Goal: Task Accomplishment & Management: Use online tool/utility

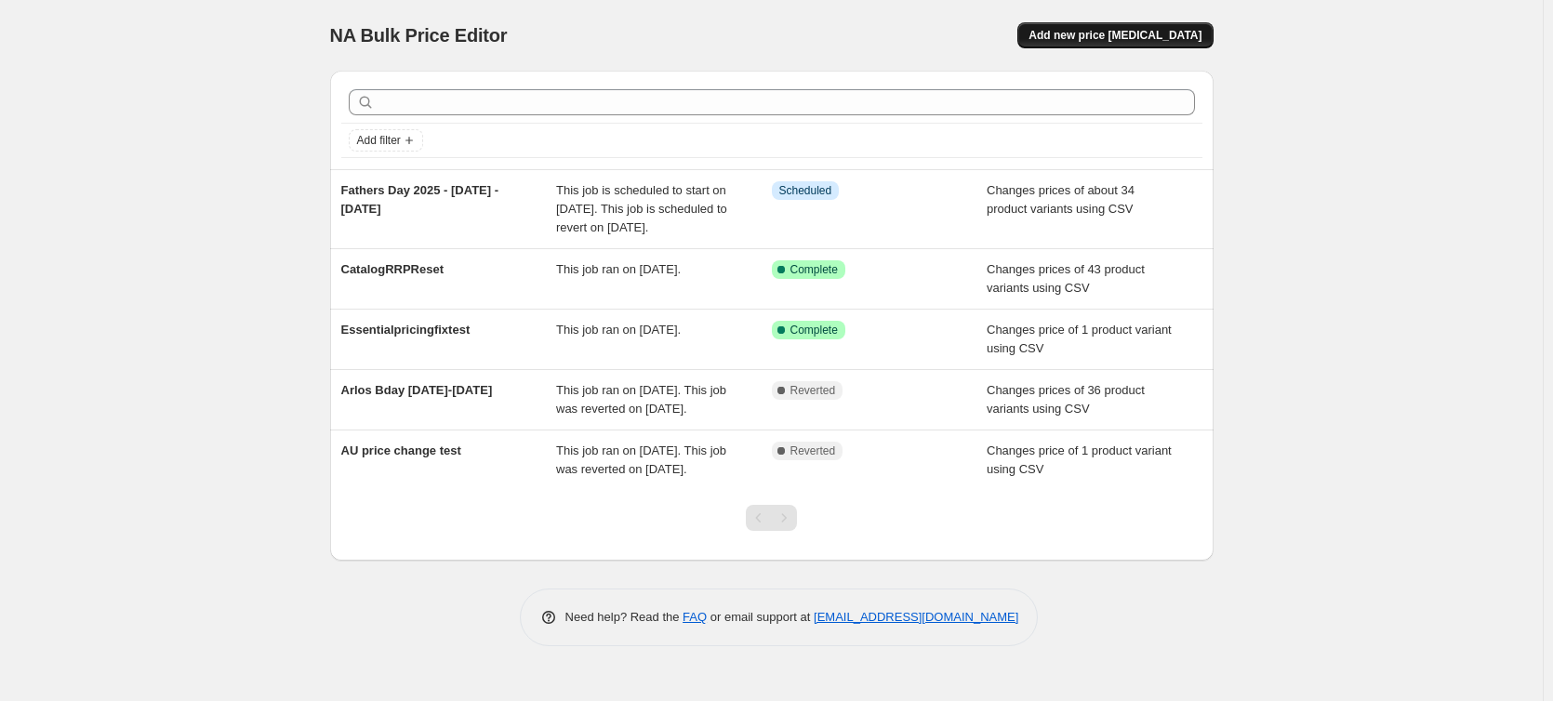
click at [1132, 39] on span "Add new price [MEDICAL_DATA]" at bounding box center [1115, 35] width 173 height 15
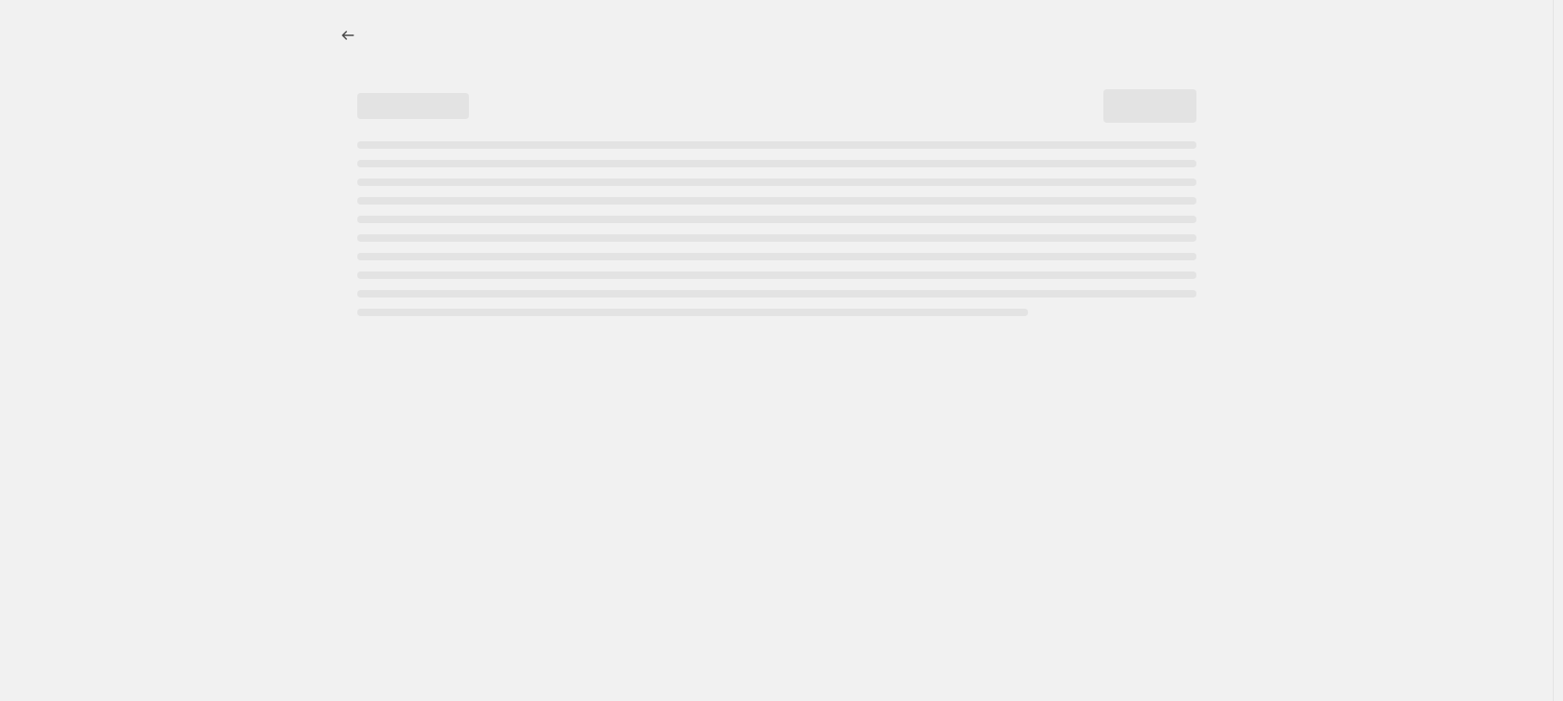
select select "percentage"
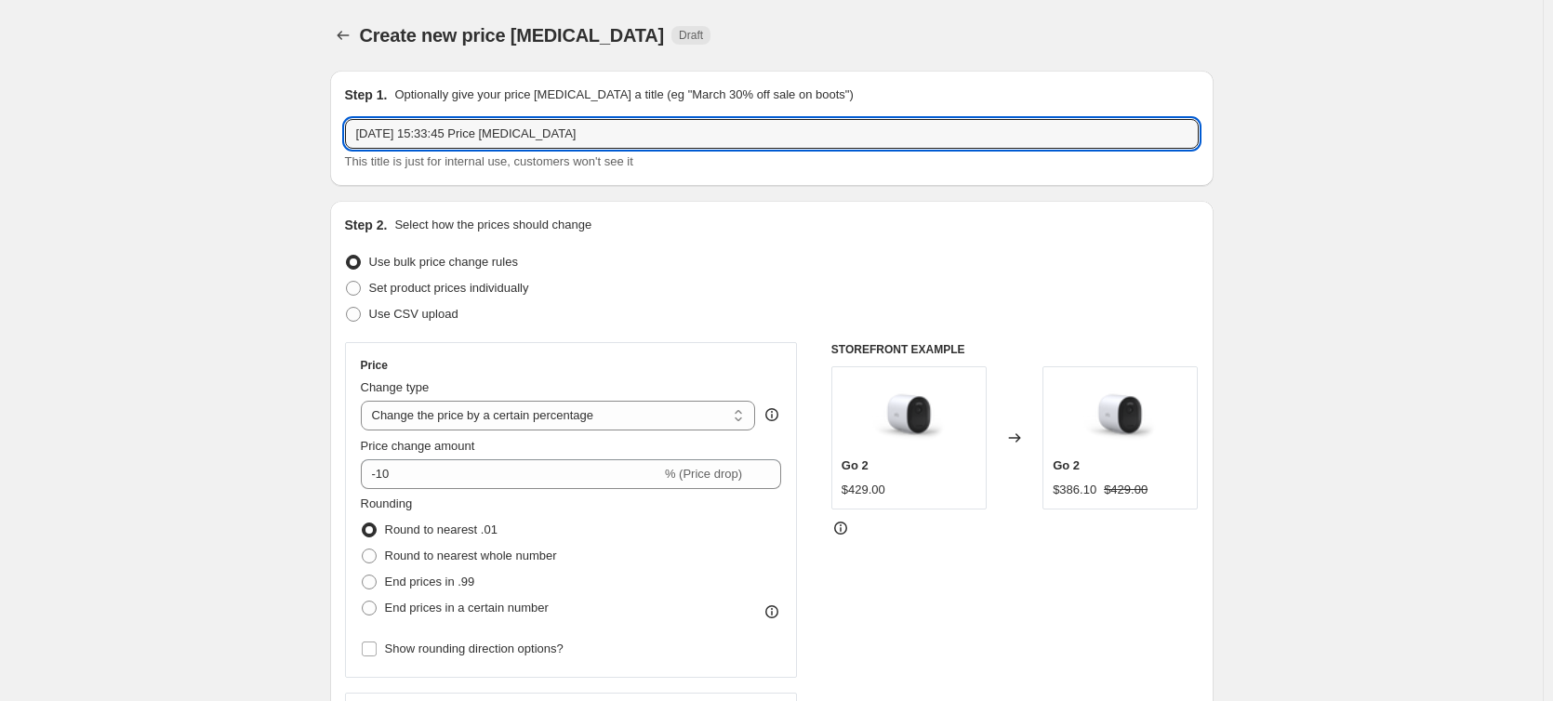
drag, startPoint x: 591, startPoint y: 129, endPoint x: 328, endPoint y: 140, distance: 262.5
type input "Early Fathers Day SKUs 20205"
click at [426, 313] on span "Use CSV upload" at bounding box center [413, 314] width 89 height 14
click at [347, 308] on input "Use CSV upload" at bounding box center [346, 307] width 1 height 1
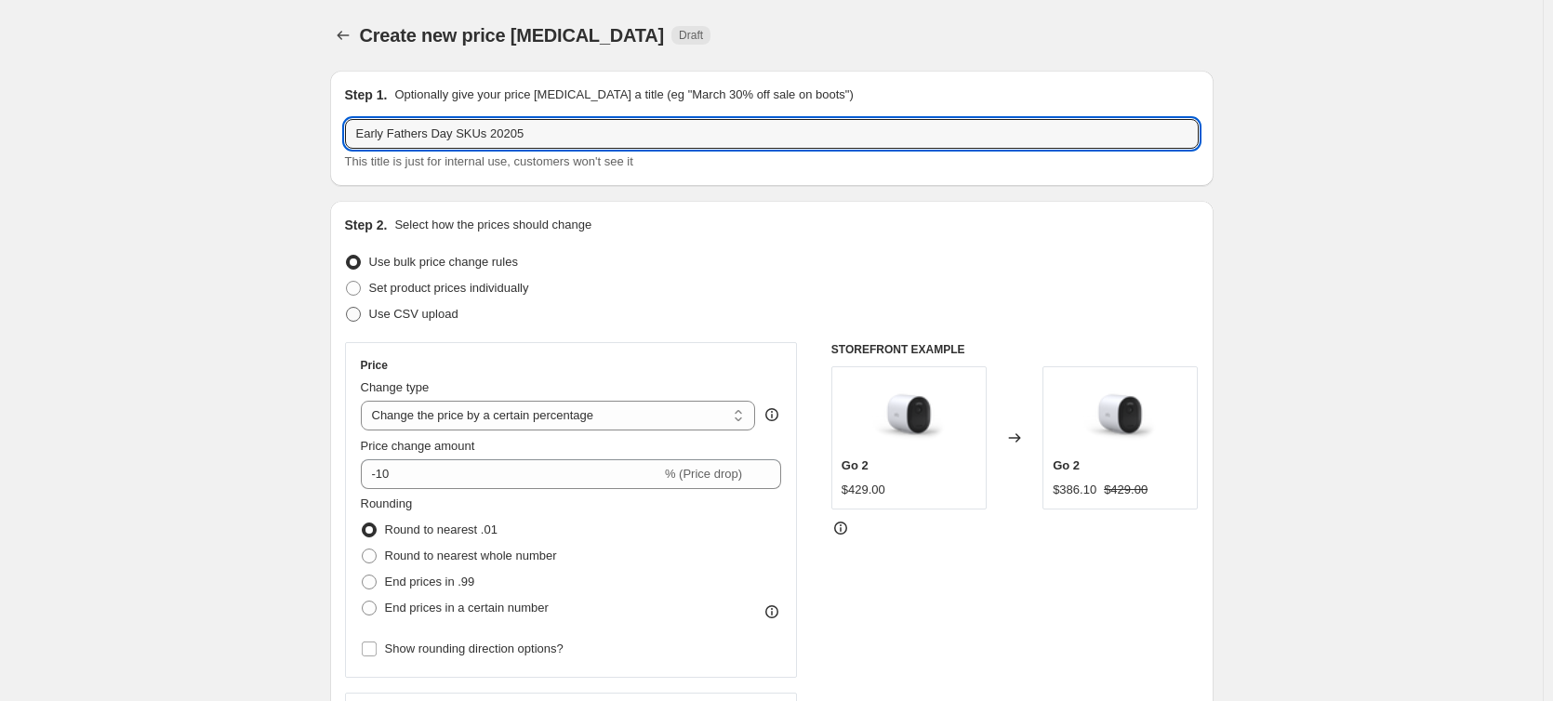
radio input "true"
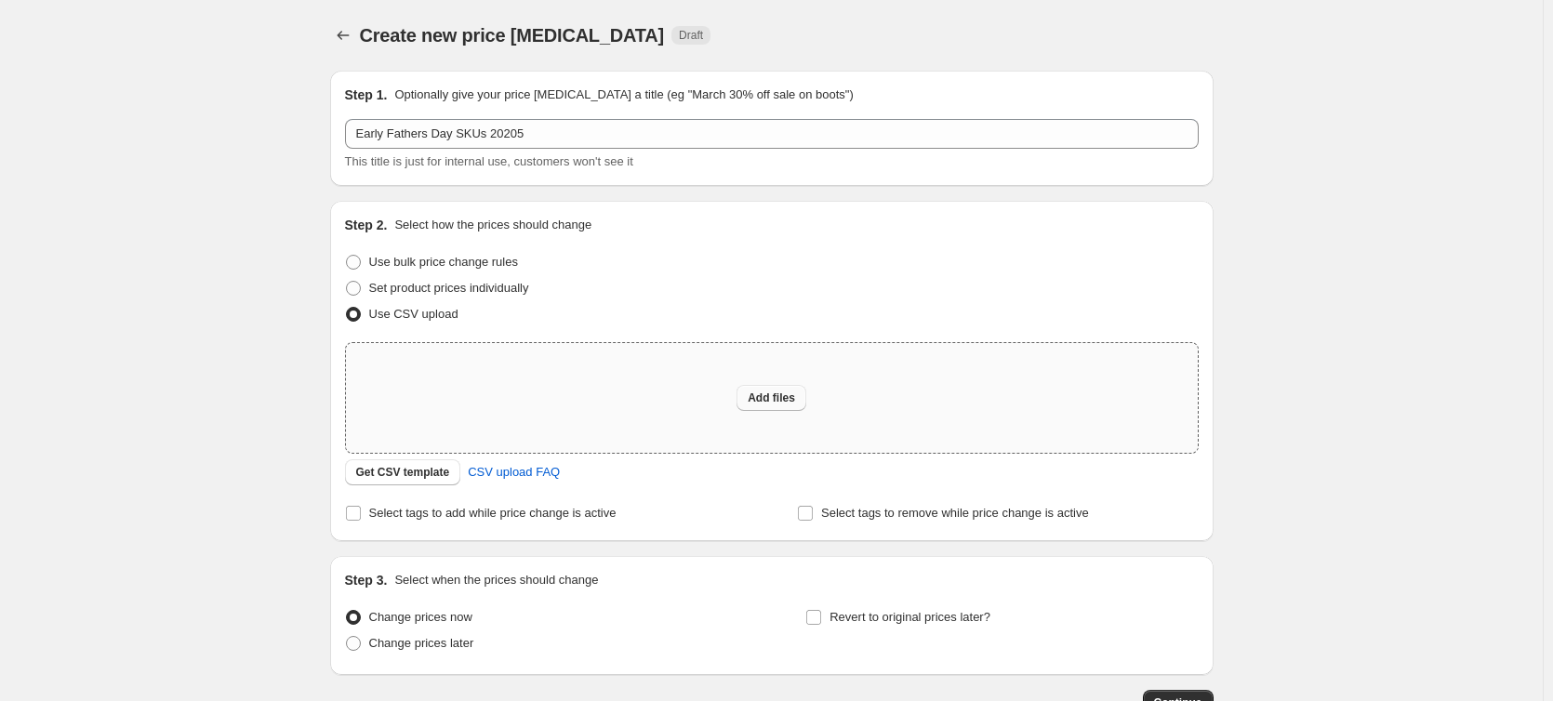
click at [764, 392] on span "Add files" at bounding box center [771, 398] width 47 height 15
type input "C:\fakepath\EarlyFathersDay25Sopifyupload.csv"
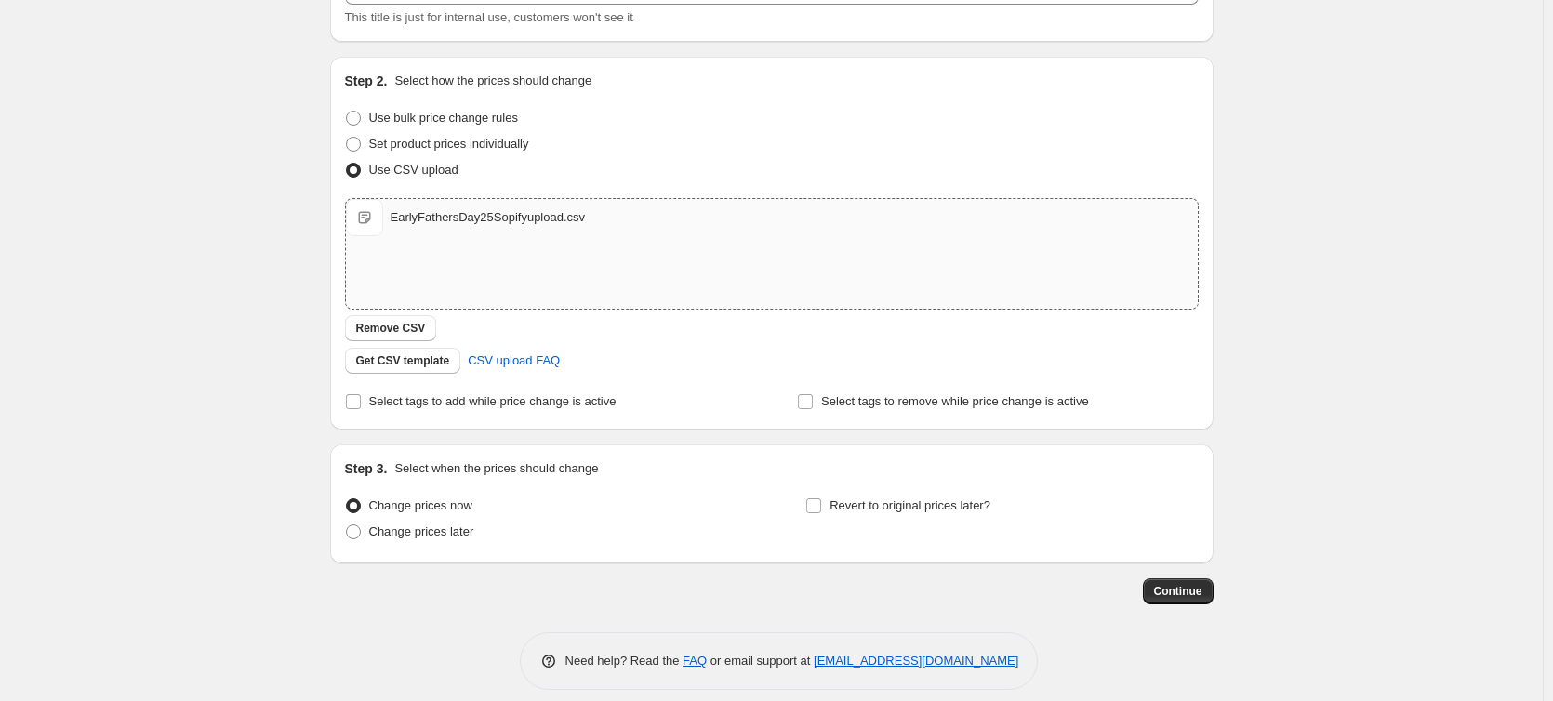
scroll to position [161, 0]
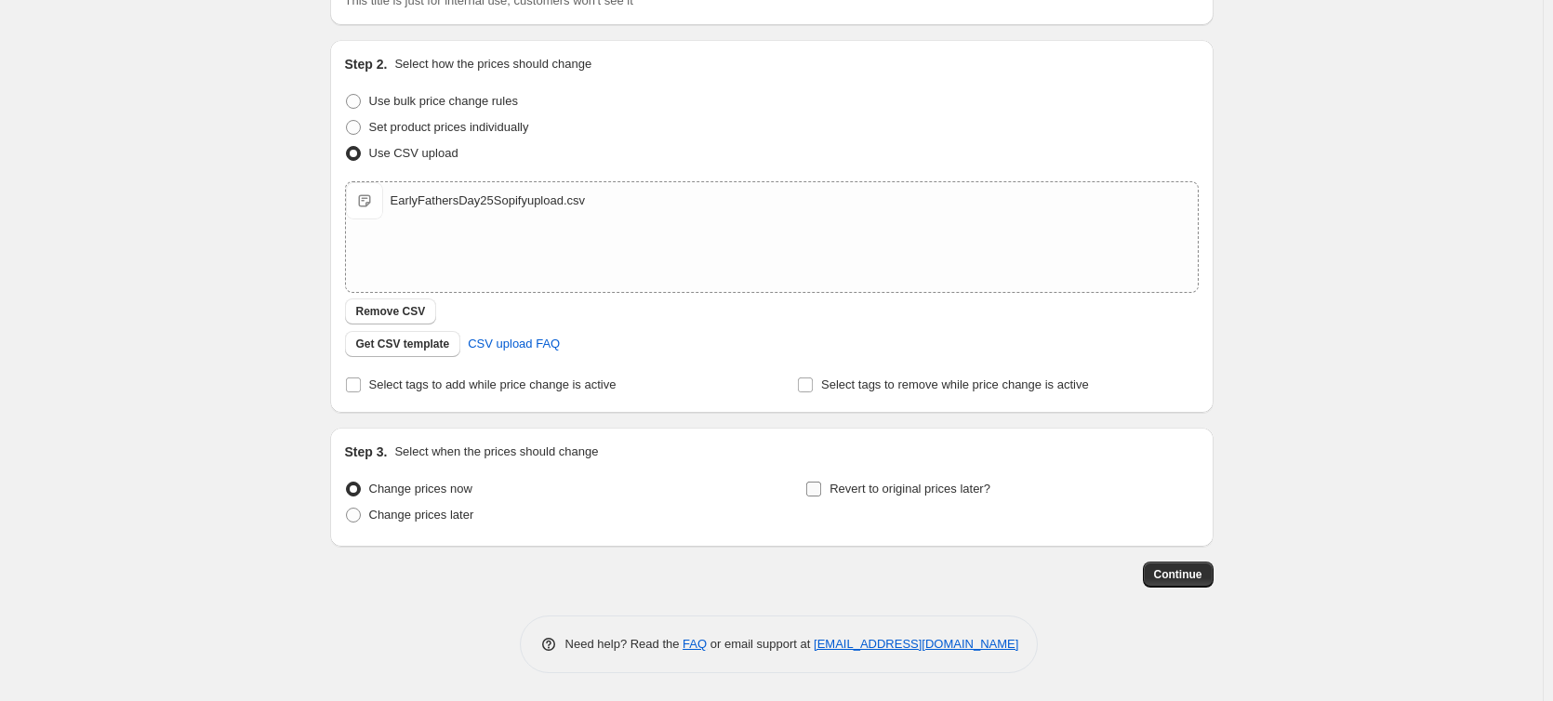
click at [817, 488] on input "Revert to original prices later?" at bounding box center [813, 489] width 15 height 15
checkbox input "true"
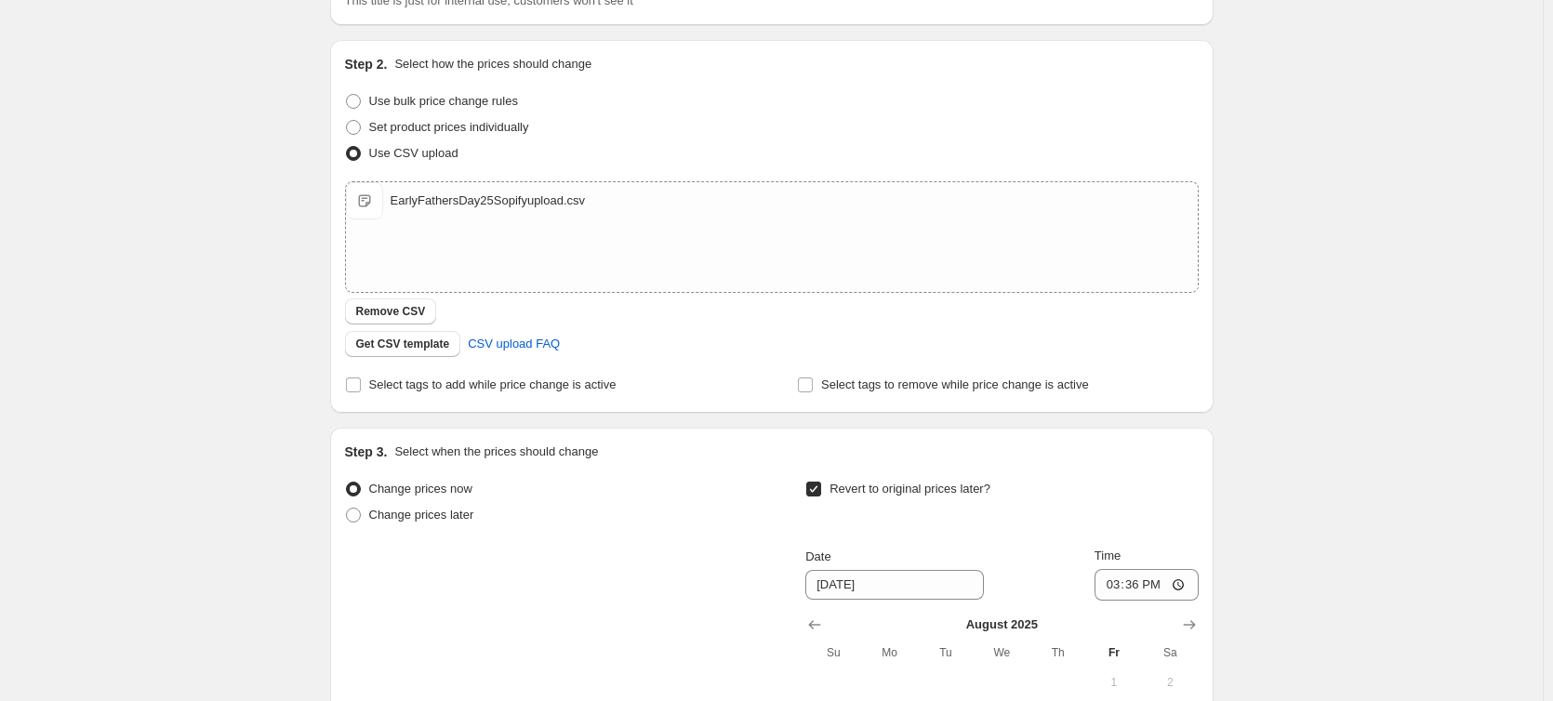
scroll to position [347, 0]
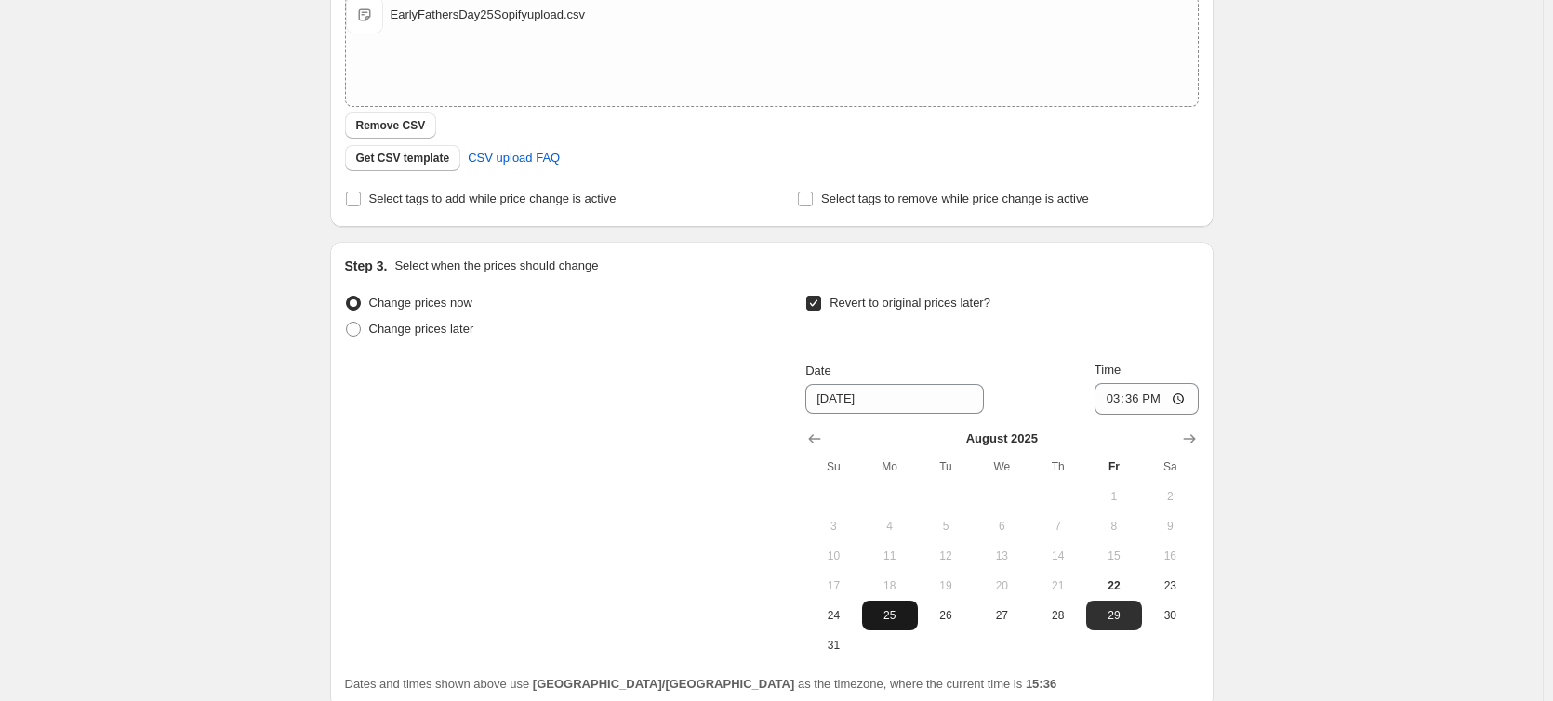
click at [881, 616] on span "25" at bounding box center [890, 615] width 41 height 15
type input "[DATE]"
click at [1124, 399] on input "15:36" at bounding box center [1147, 399] width 104 height 32
type input "00:00"
click at [1164, 393] on input "00:00" at bounding box center [1147, 399] width 104 height 32
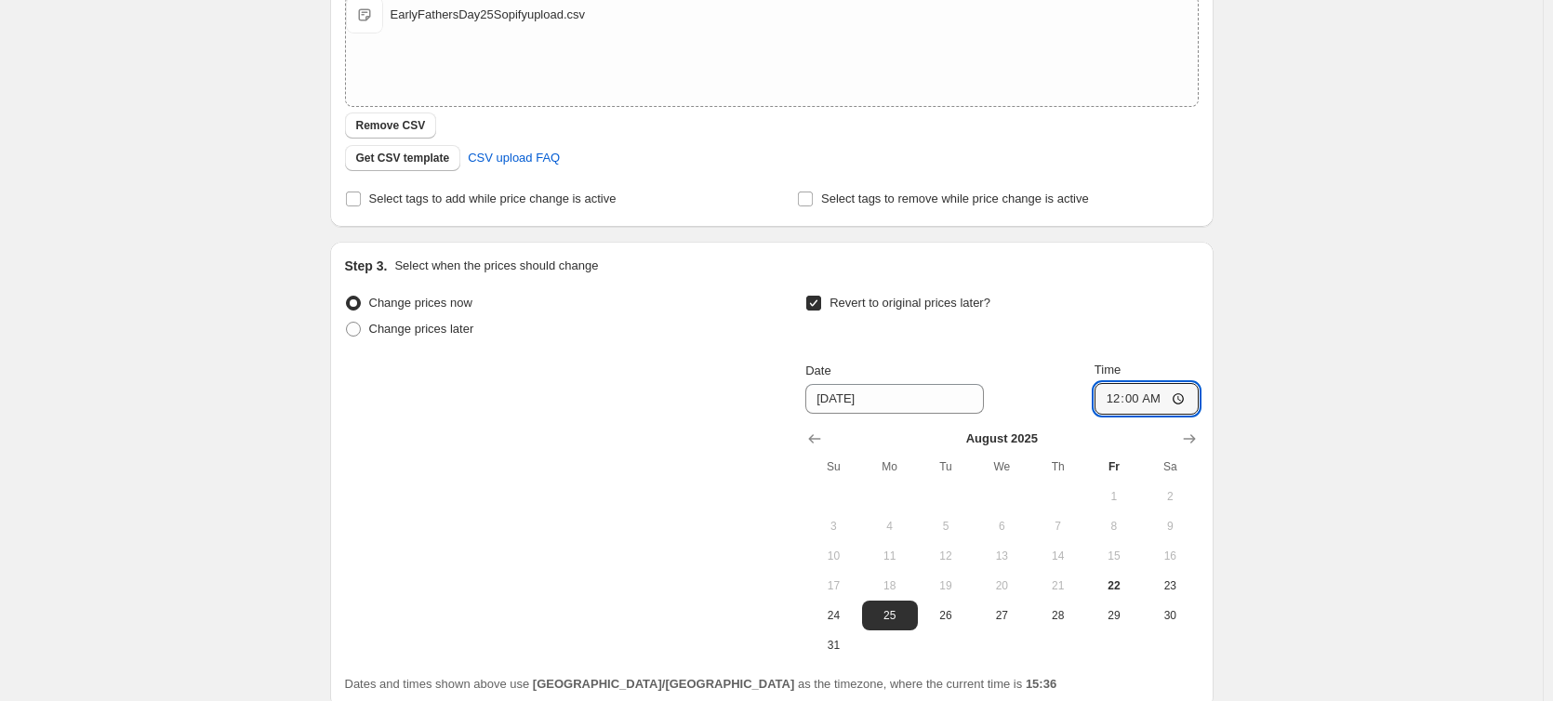
click at [1242, 396] on div "Create new price [MEDICAL_DATA]. This page is ready Create new price [MEDICAL_D…" at bounding box center [771, 258] width 1543 height 1210
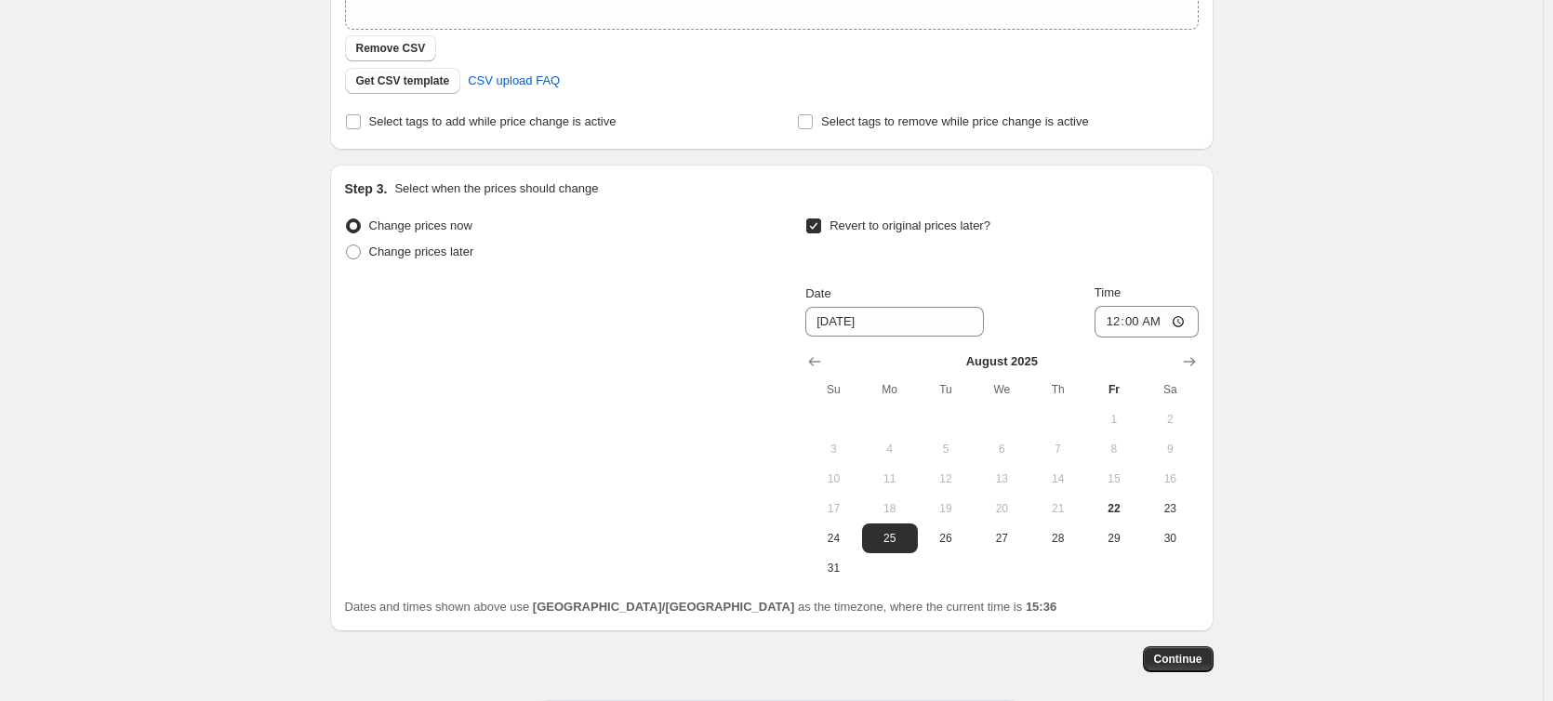
scroll to position [509, 0]
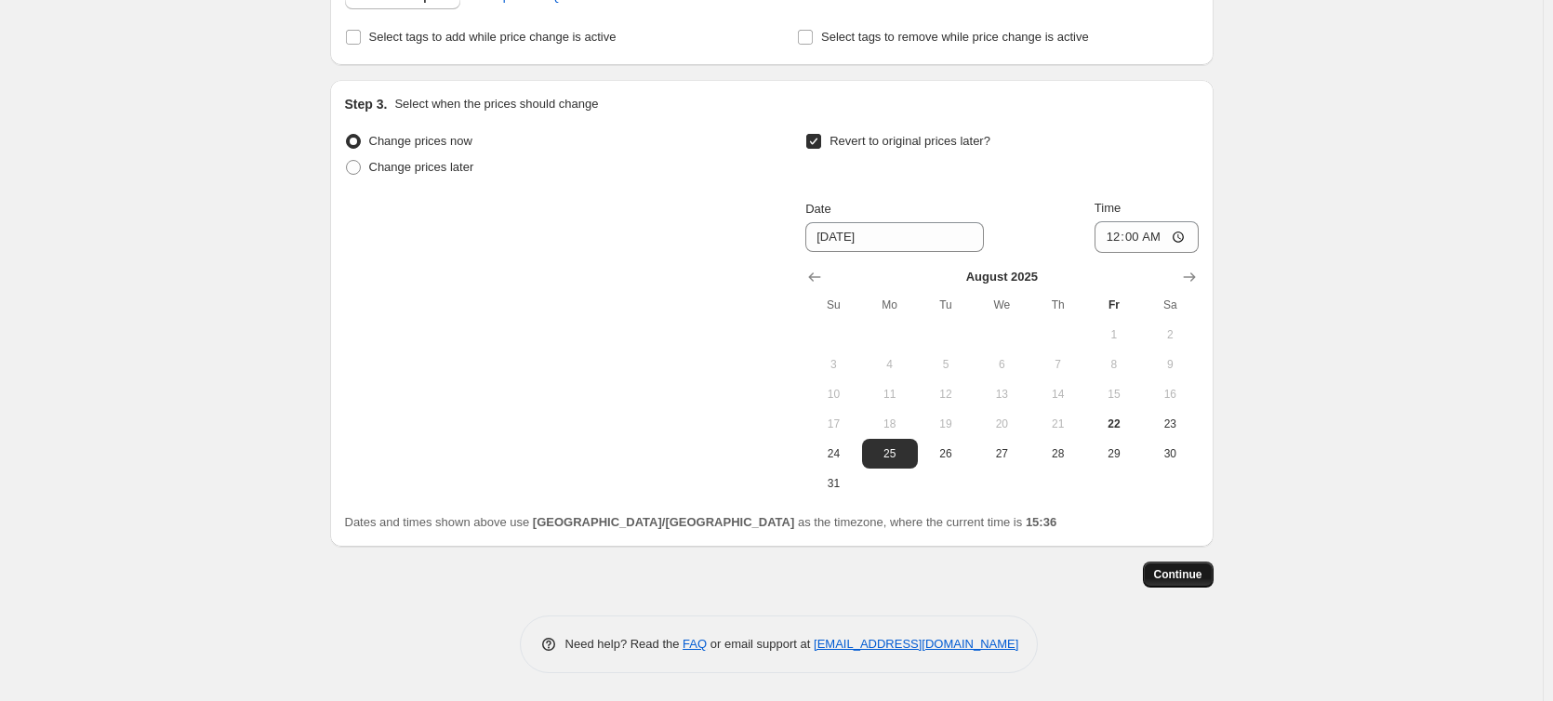
click at [1207, 572] on button "Continue" at bounding box center [1178, 575] width 71 height 26
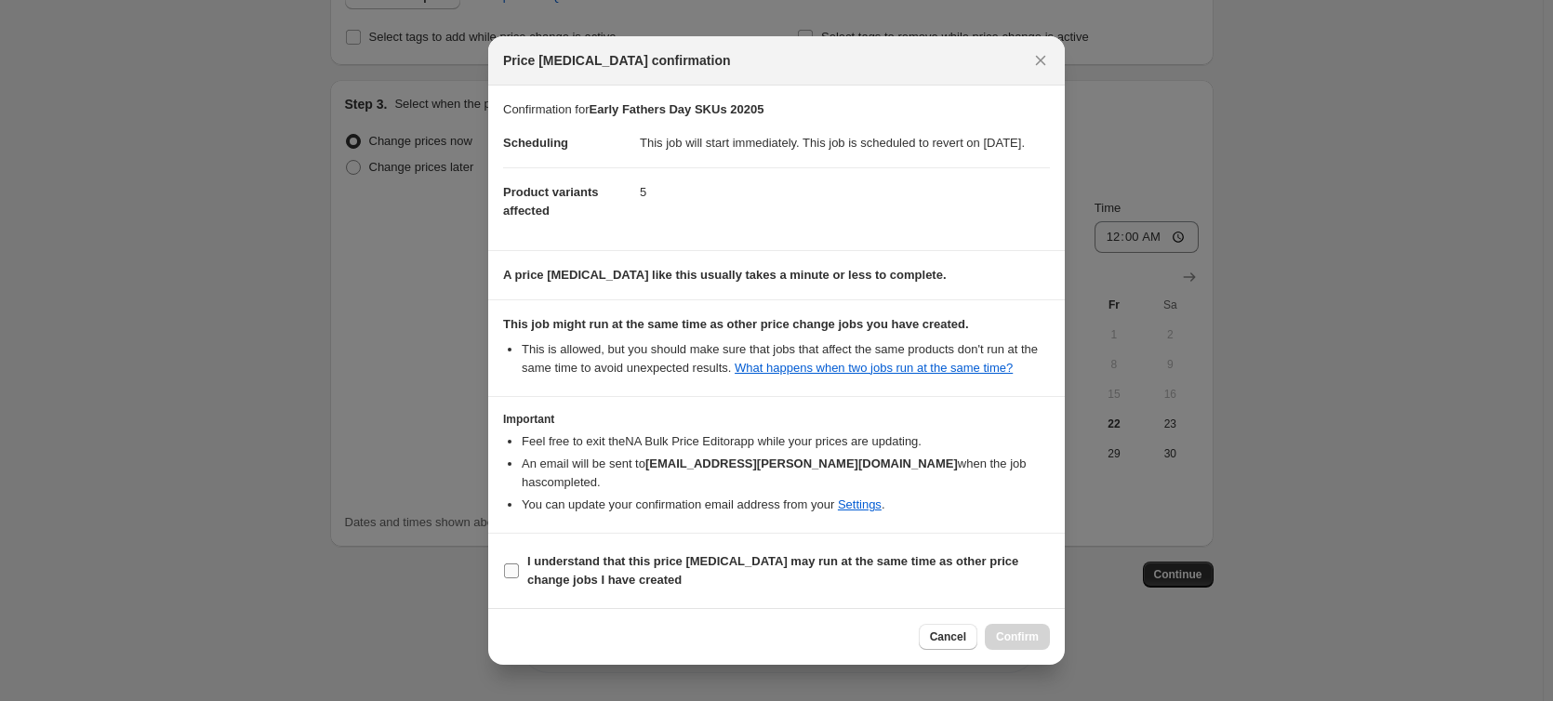
click at [702, 566] on b "I understand that this price [MEDICAL_DATA] may run at the same time as other p…" at bounding box center [772, 570] width 491 height 33
click at [519, 566] on input "I understand that this price [MEDICAL_DATA] may run at the same time as other p…" at bounding box center [511, 571] width 15 height 15
checkbox input "true"
click at [1038, 635] on span "Confirm" at bounding box center [1017, 637] width 43 height 15
